Goal: Task Accomplishment & Management: Manage account settings

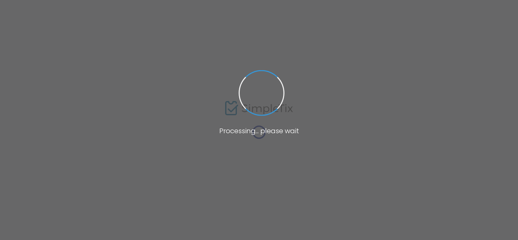
type input "Breanne"
type input "Heron"
type input "[EMAIL_ADDRESS][DOMAIN_NAME]"
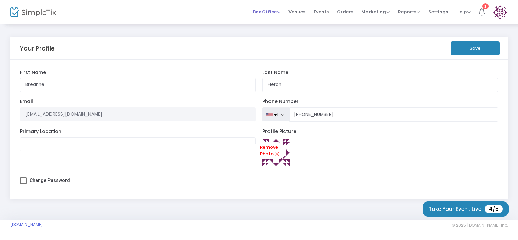
click at [267, 13] on span "Box Office" at bounding box center [266, 11] width 27 height 6
click at [271, 22] on li "Sell Tickets" at bounding box center [277, 22] width 48 height 13
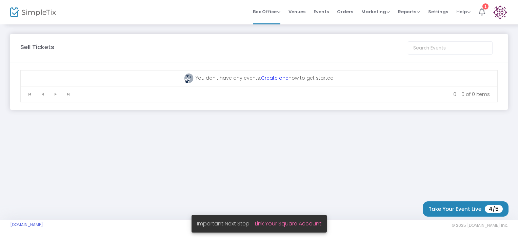
click at [294, 224] on link "Link Your Square Account" at bounding box center [288, 224] width 66 height 8
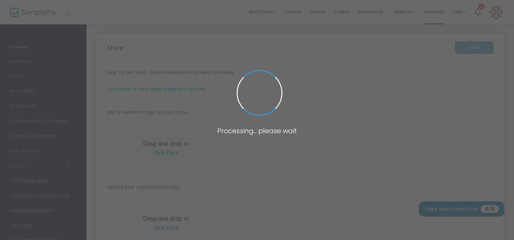
type input "[URL]"
radio input "true"
radio input "false"
radio input "true"
type input "Jump n Play"
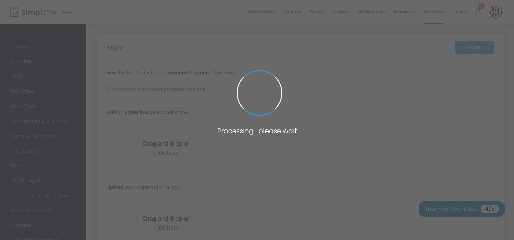
type input "2486725423"
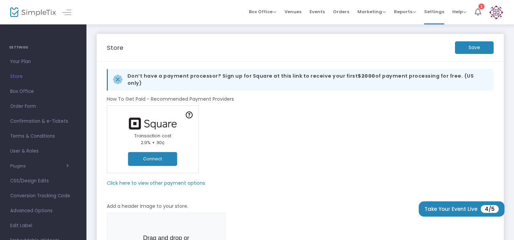
click at [157, 156] on button "Connect" at bounding box center [152, 159] width 49 height 14
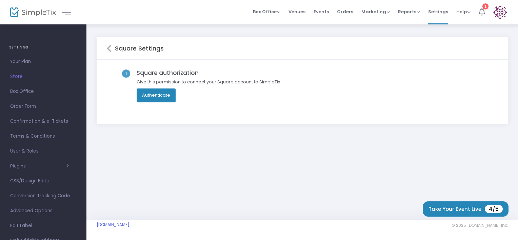
click at [154, 93] on button "Authenticate" at bounding box center [156, 95] width 39 height 14
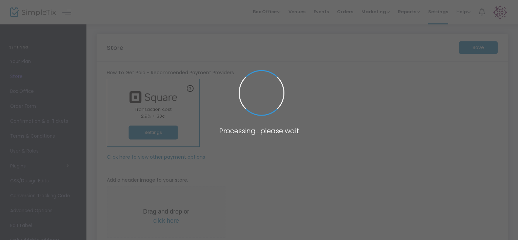
type input "https://JumpnPlay"
radio input "true"
radio input "false"
radio input "true"
type input "Hide n Play Cafe"
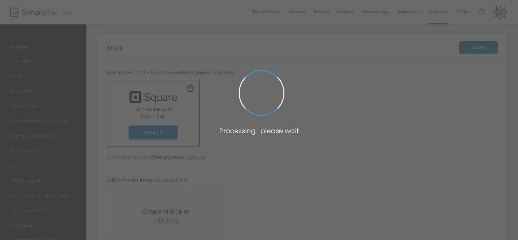
type input "+1 248-672-5423"
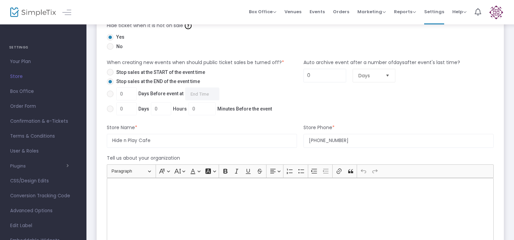
scroll to position [407, 0]
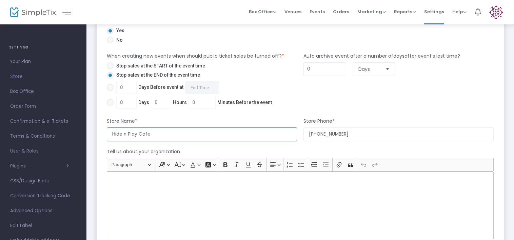
drag, startPoint x: 156, startPoint y: 136, endPoint x: 94, endPoint y: 127, distance: 62.6
click at [94, 127] on div "Store Save How To Get Paid - Recommended Payment Providers Online Orders Transa…" at bounding box center [299, 19] width 427 height 805
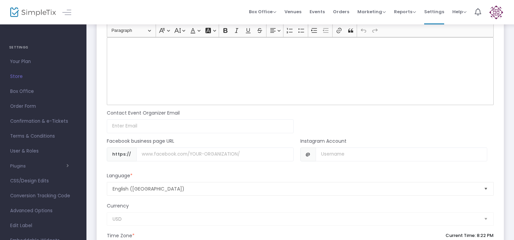
scroll to position [542, 0]
type input "Jump n Play LLC"
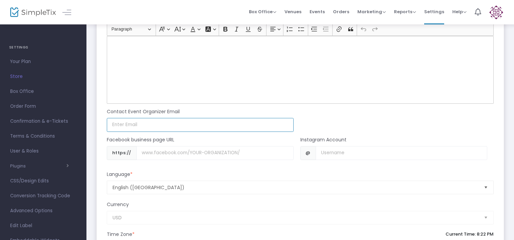
click at [161, 124] on input at bounding box center [200, 125] width 187 height 14
type input "bholling@gmail.com"
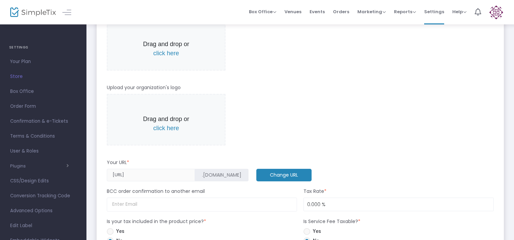
scroll to position [0, 0]
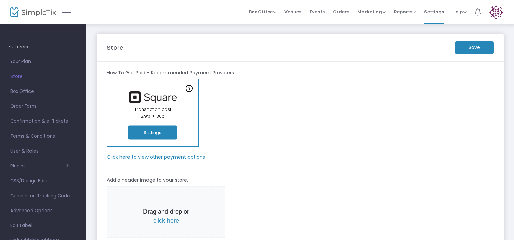
click at [477, 45] on m-button "Save" at bounding box center [474, 47] width 39 height 13
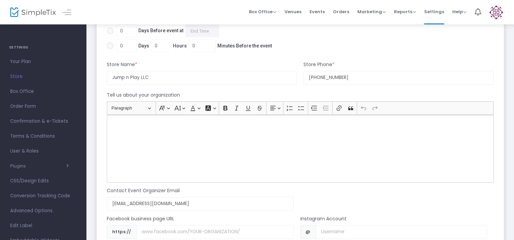
scroll to position [475, 0]
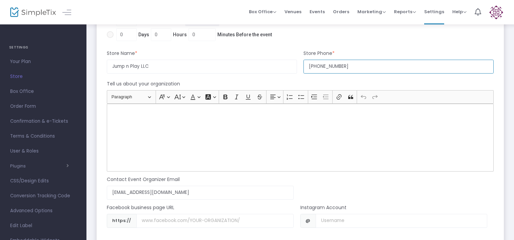
drag, startPoint x: 354, startPoint y: 66, endPoint x: 289, endPoint y: 61, distance: 64.7
click at [289, 61] on div "Store Name * Jump n Play LLC Store Phone * +1 248-672-5423 Phone Number is requ…" at bounding box center [300, 62] width 394 height 24
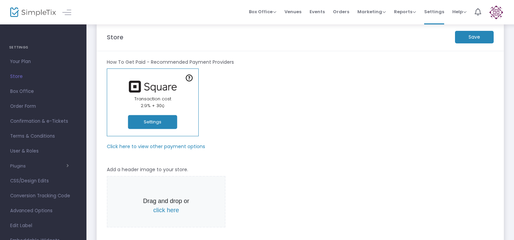
scroll to position [0, 0]
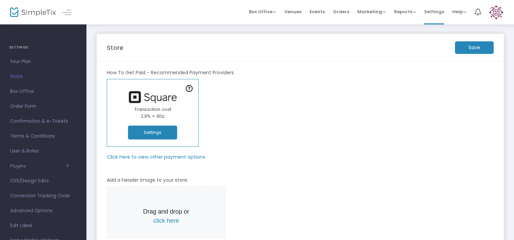
type input "8102872685"
click at [468, 49] on m-button "Save" at bounding box center [474, 47] width 39 height 13
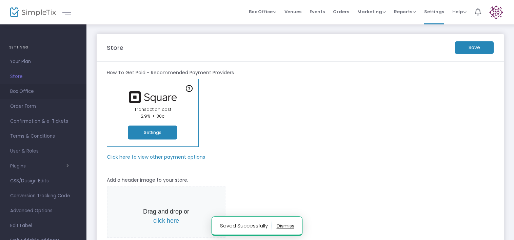
click at [24, 91] on span "Box Office" at bounding box center [43, 91] width 66 height 9
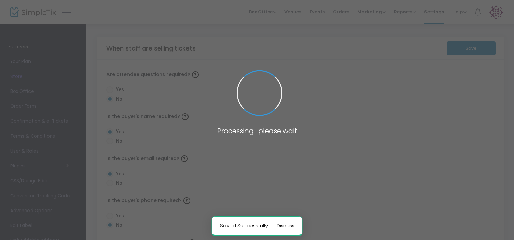
radio input "false"
radio input "true"
radio input "false"
radio input "true"
radio input "false"
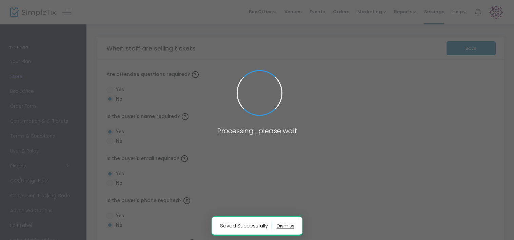
radio input "true"
radio input "false"
radio input "true"
radio input "false"
radio input "true"
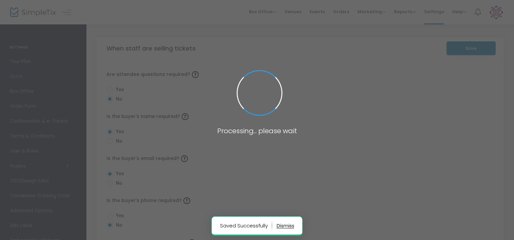
radio input "true"
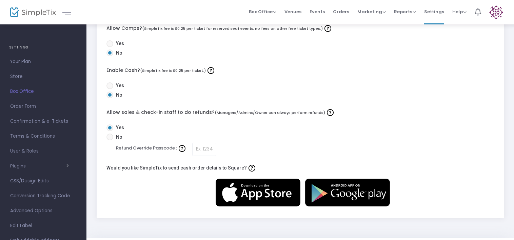
scroll to position [271, 0]
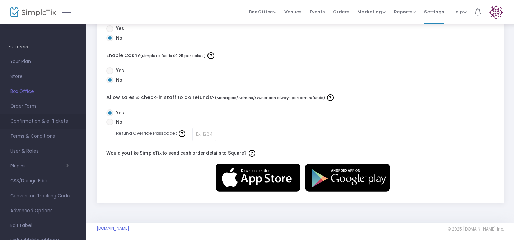
click at [18, 117] on span "Confirmation & e-Tickets" at bounding box center [43, 121] width 66 height 9
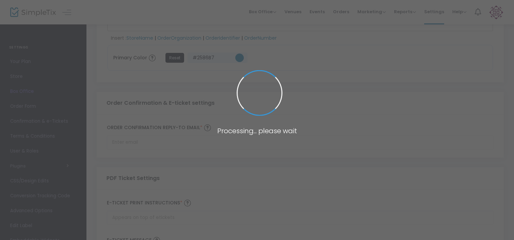
type input "Bholling@gmail.com"
type input "Print and bring this ticket with you"
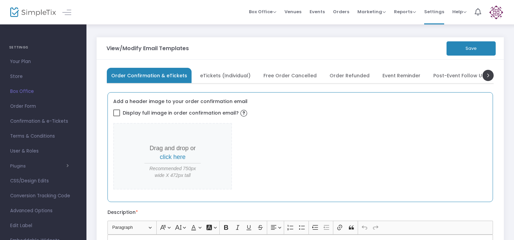
click at [169, 157] on span "click here" at bounding box center [173, 157] width 26 height 7
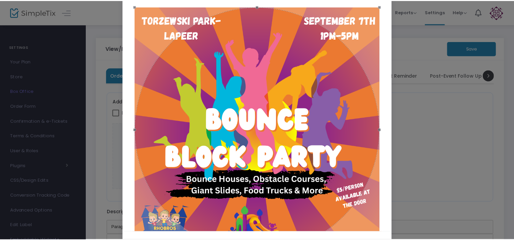
scroll to position [71, 0]
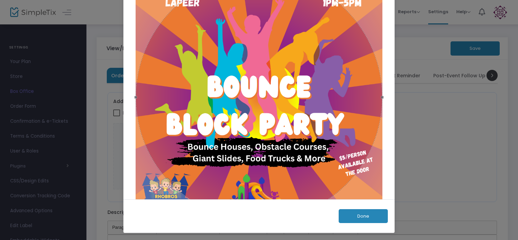
click at [371, 215] on button "Done" at bounding box center [363, 216] width 49 height 14
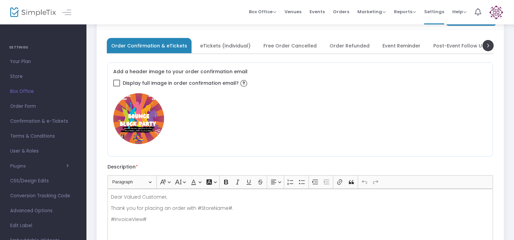
scroll to position [0, 0]
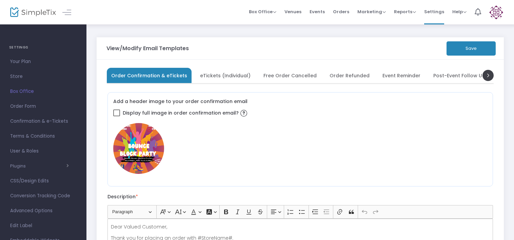
click at [469, 52] on button "Save" at bounding box center [470, 48] width 49 height 14
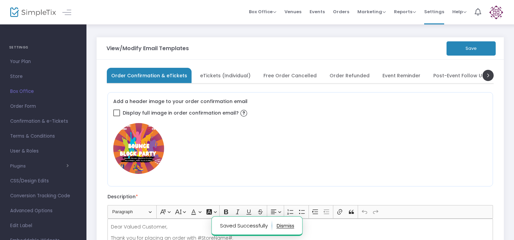
click at [228, 74] on span "eTickets (Individual)" at bounding box center [225, 76] width 51 height 4
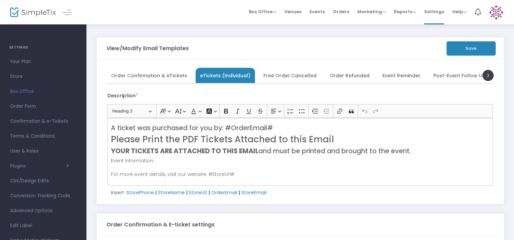
click at [285, 74] on span "Free Order Cancelled" at bounding box center [289, 76] width 53 height 4
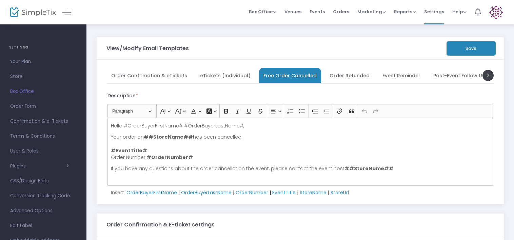
click at [395, 76] on span "Event Reminder" at bounding box center [401, 76] width 38 height 4
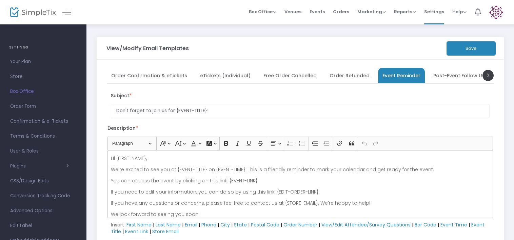
click at [444, 76] on span "Post-Event Follow Up" at bounding box center [459, 76] width 52 height 4
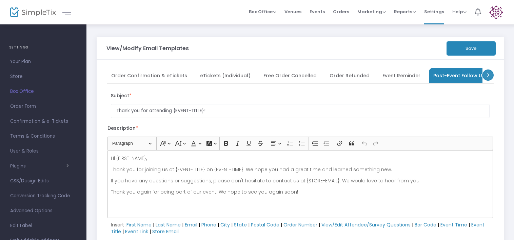
click at [490, 77] on span at bounding box center [487, 74] width 11 height 11
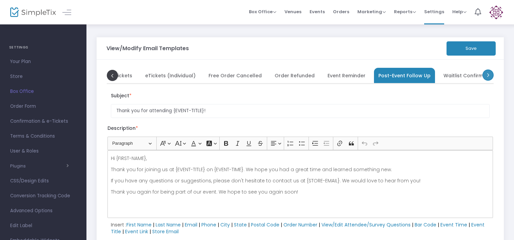
scroll to position [0, 68]
click at [488, 77] on span at bounding box center [487, 74] width 11 height 11
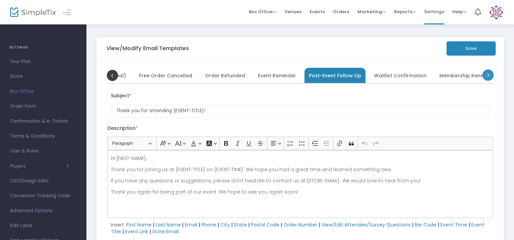
click at [488, 78] on span at bounding box center [487, 74] width 11 height 11
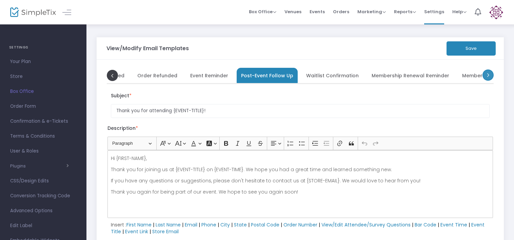
click at [488, 77] on span at bounding box center [487, 74] width 11 height 11
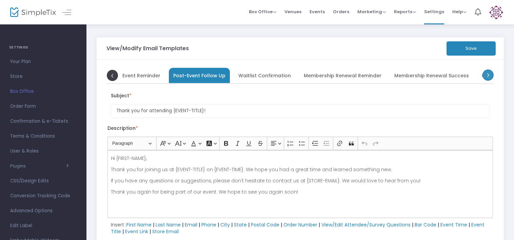
click at [488, 77] on span at bounding box center [487, 74] width 11 height 11
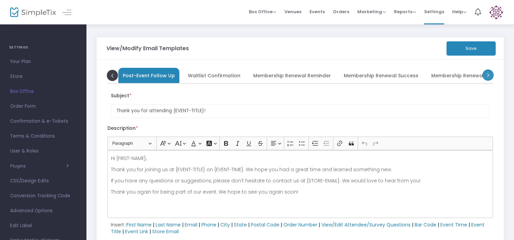
click at [488, 77] on span at bounding box center [487, 74] width 11 height 11
click at [38, 136] on span "Terms & Conditions" at bounding box center [43, 136] width 66 height 9
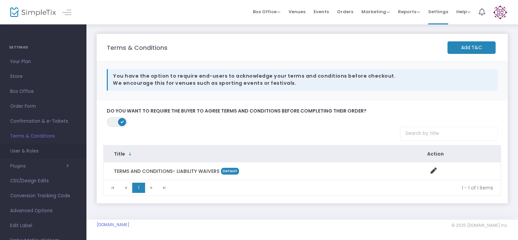
click at [22, 152] on span "User & Roles" at bounding box center [43, 151] width 66 height 9
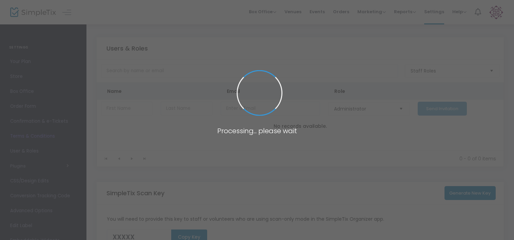
type input "PTPMQ"
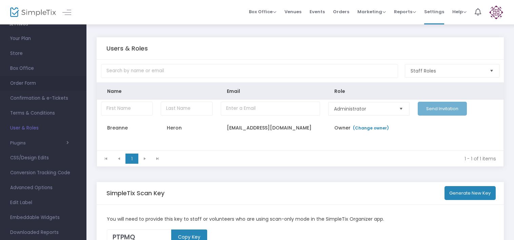
scroll to position [37, 0]
click at [39, 174] on span "Advanced Options" at bounding box center [43, 173] width 66 height 9
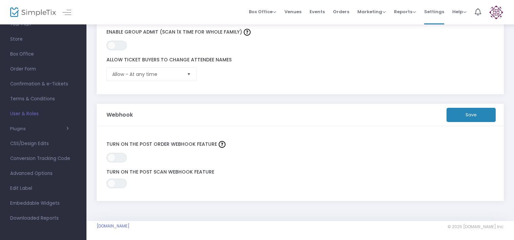
scroll to position [246, 0]
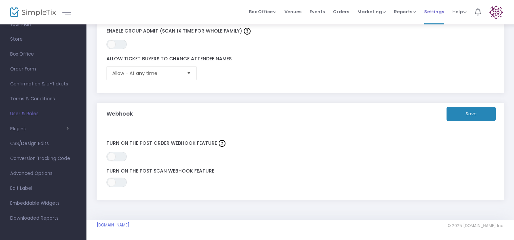
click at [431, 12] on span "Settings" at bounding box center [434, 11] width 20 height 17
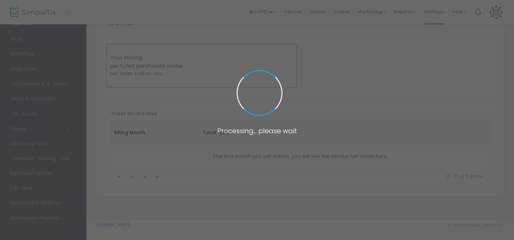
scroll to position [29, 0]
